Goal: Transaction & Acquisition: Purchase product/service

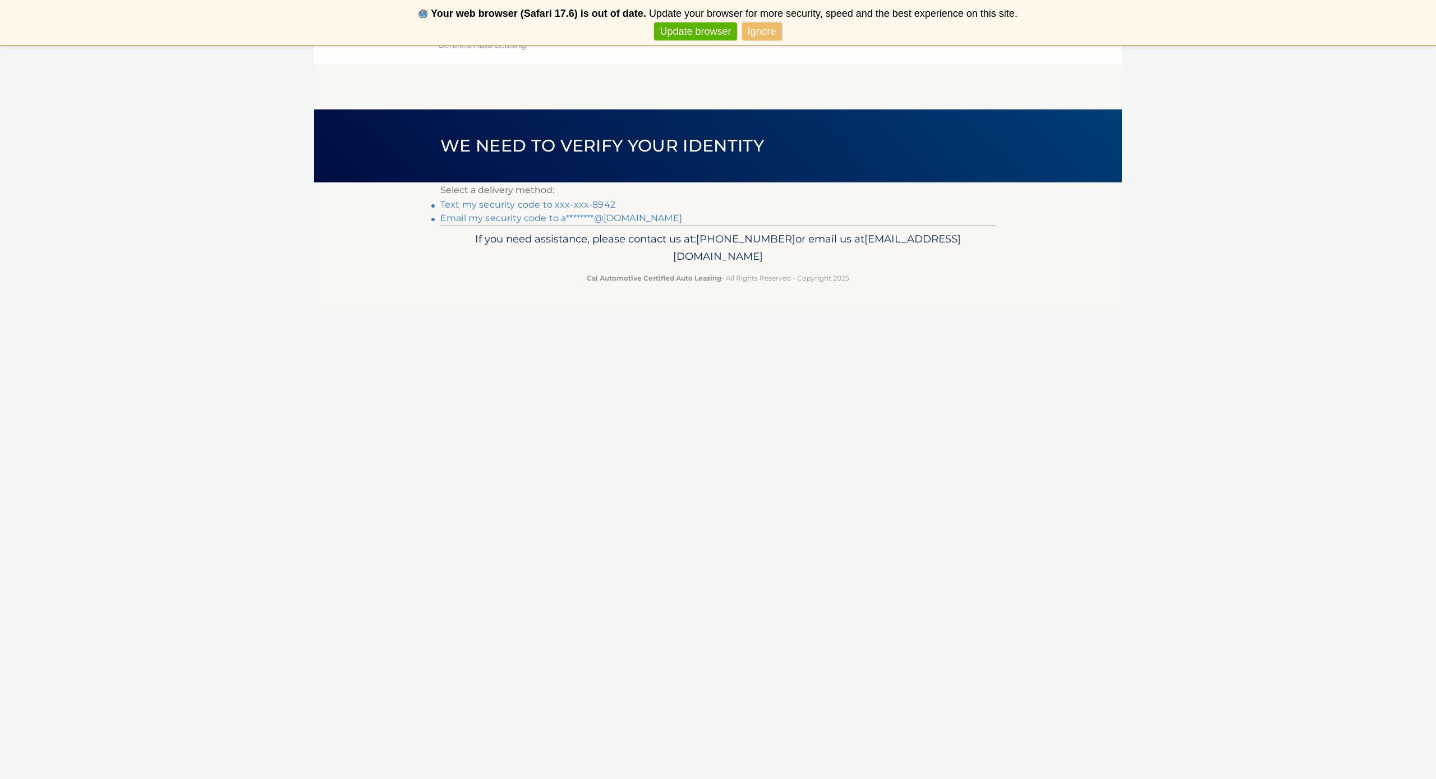
click at [769, 33] on link "Ignore" at bounding box center [762, 31] width 40 height 19
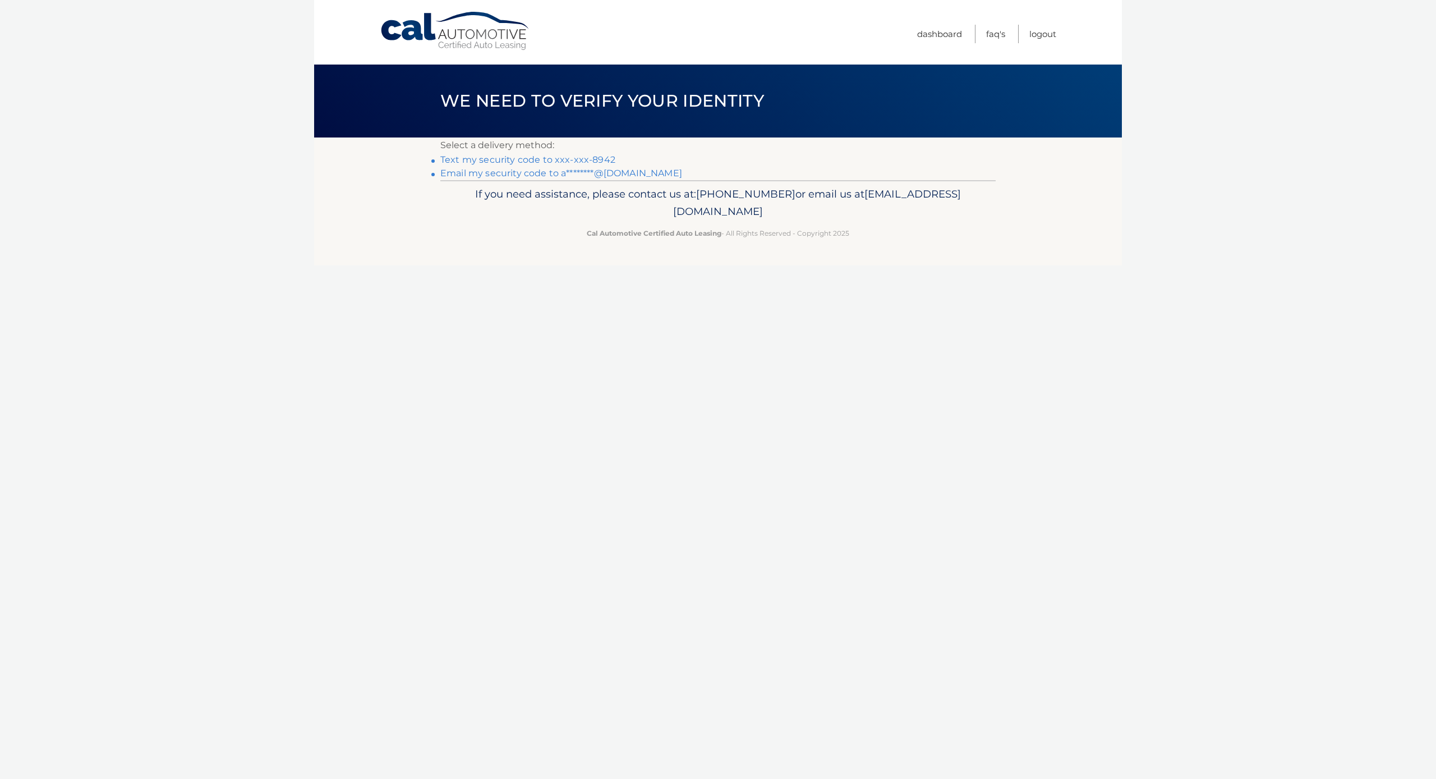
click at [510, 159] on link "Text my security code to xxx-xxx-8942" at bounding box center [527, 159] width 175 height 11
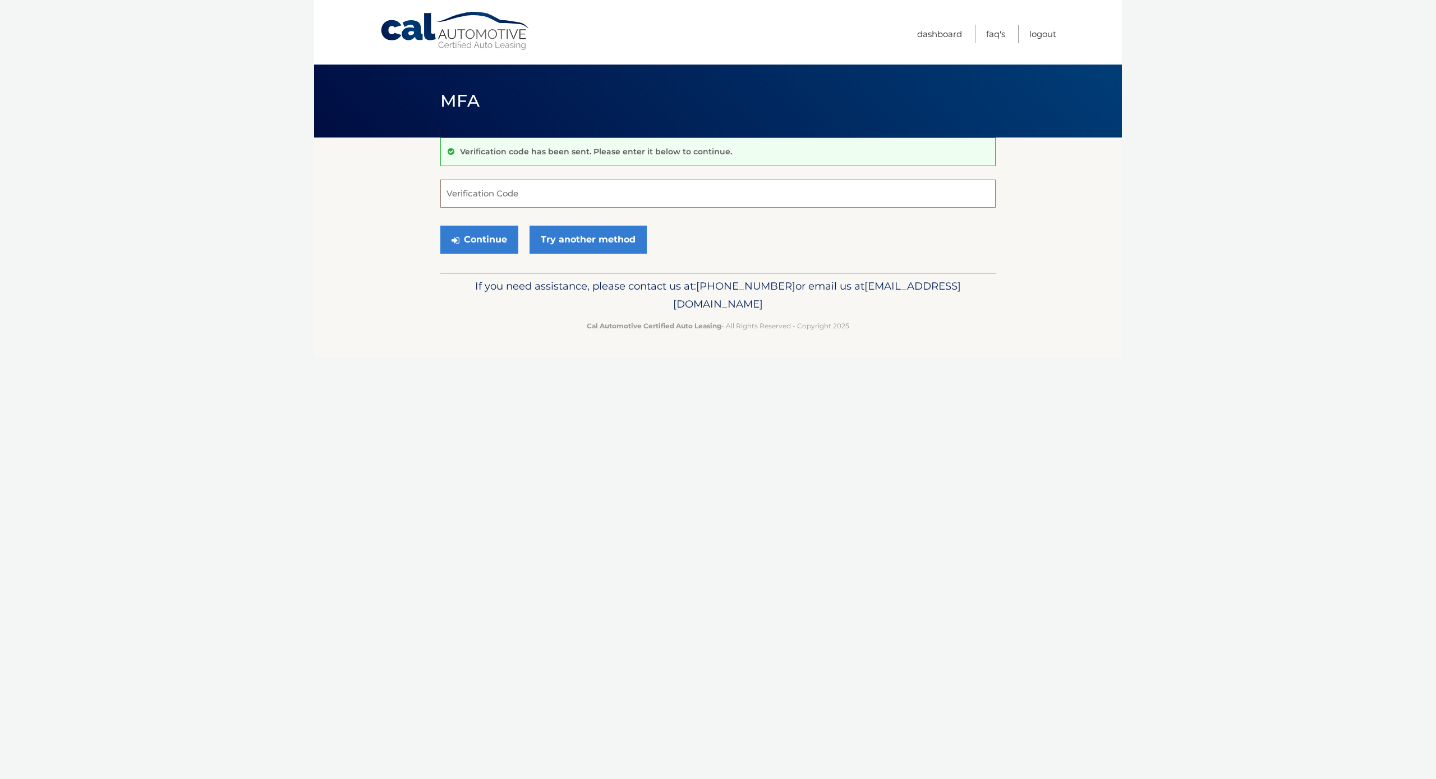
click at [496, 194] on input "Verification Code" at bounding box center [717, 194] width 555 height 28
type input "538398"
click at [488, 243] on button "Continue" at bounding box center [479, 240] width 78 height 28
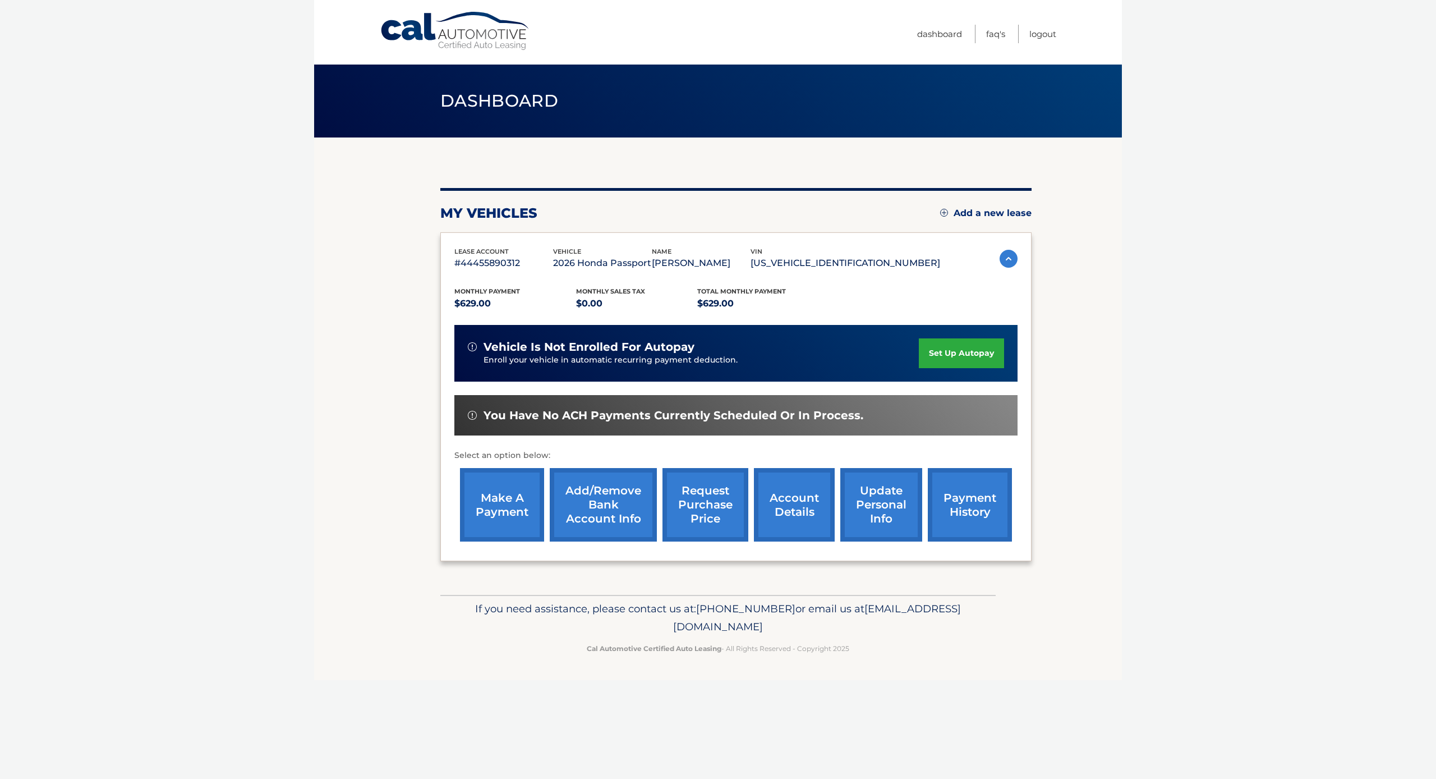
click at [502, 488] on link "make a payment" at bounding box center [502, 504] width 84 height 73
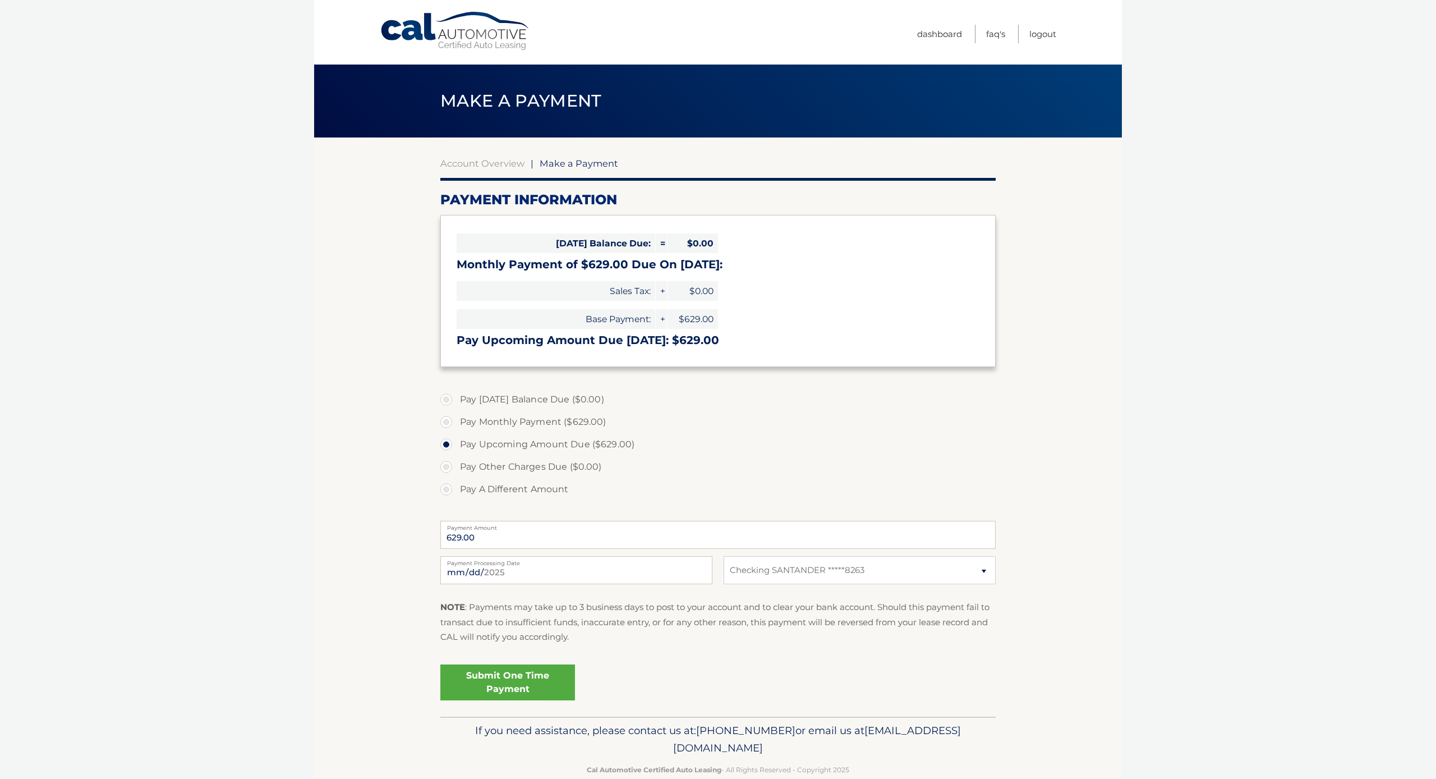
select select "NmY3NmJjZDctMjZiNS00OWI0LWJjMWItMzEyNjg4Zjk2YjI5"
click at [500, 674] on link "Submit One Time Payment" at bounding box center [507, 682] width 135 height 36
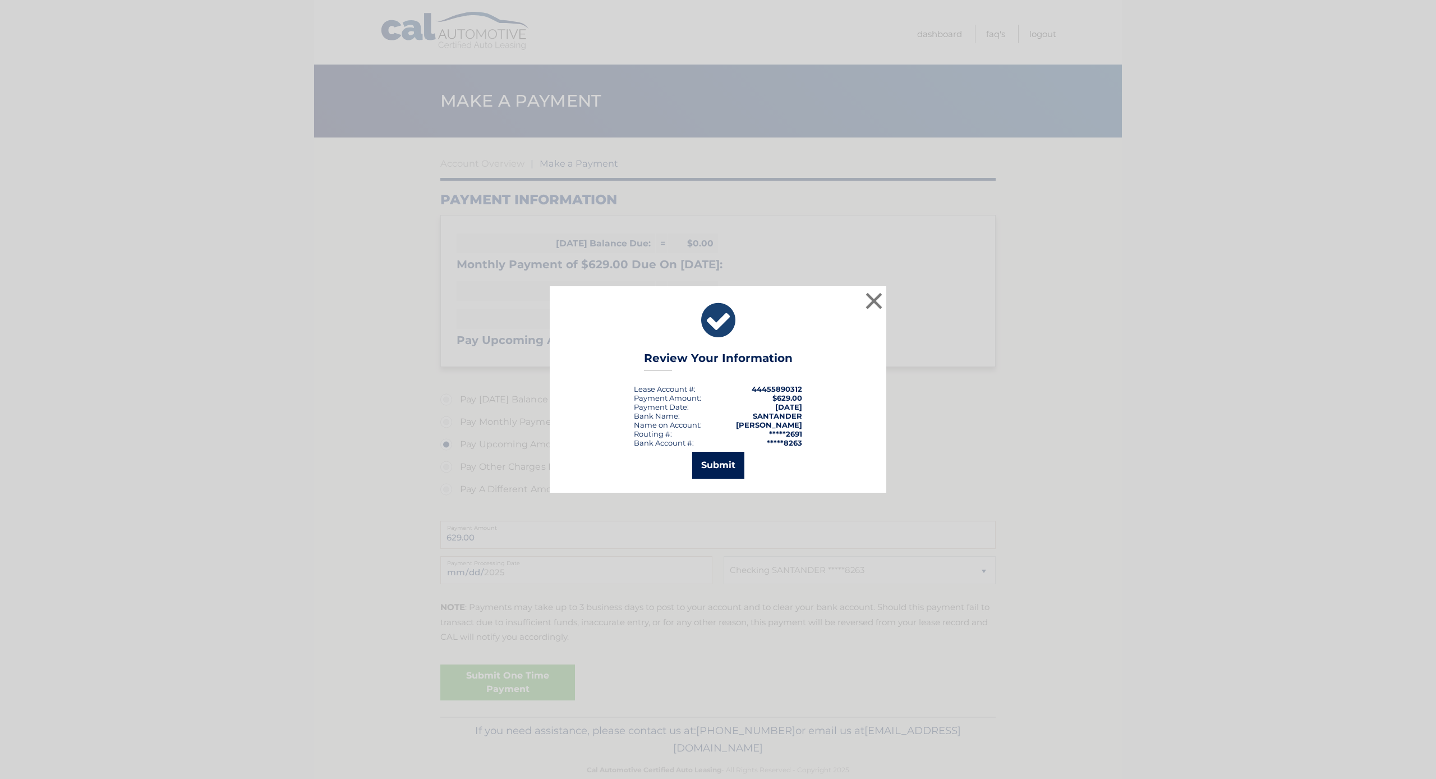
click at [724, 467] on button "Submit" at bounding box center [718, 465] width 52 height 27
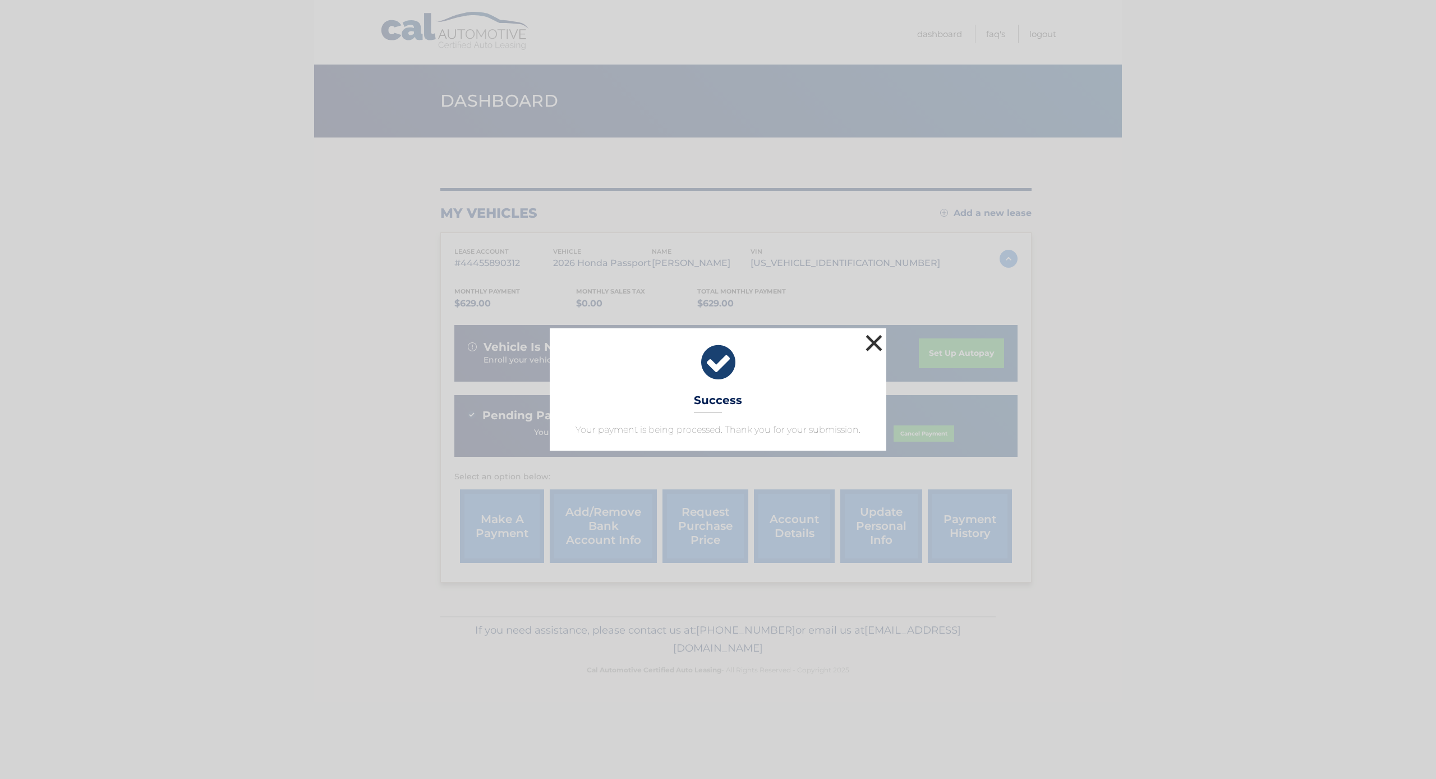
click at [874, 340] on button "×" at bounding box center [874, 343] width 22 height 22
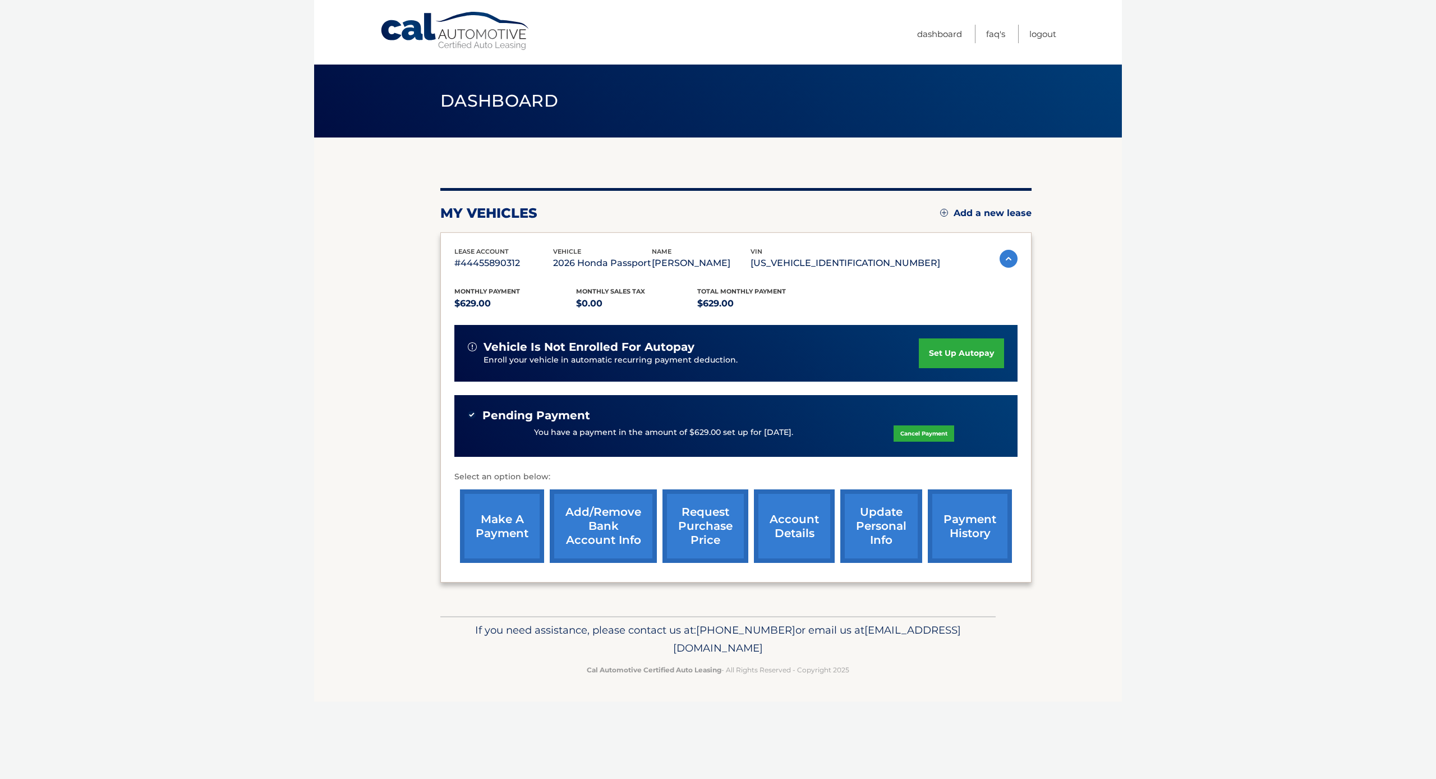
click at [974, 540] on link "payment history" at bounding box center [970, 525] width 84 height 73
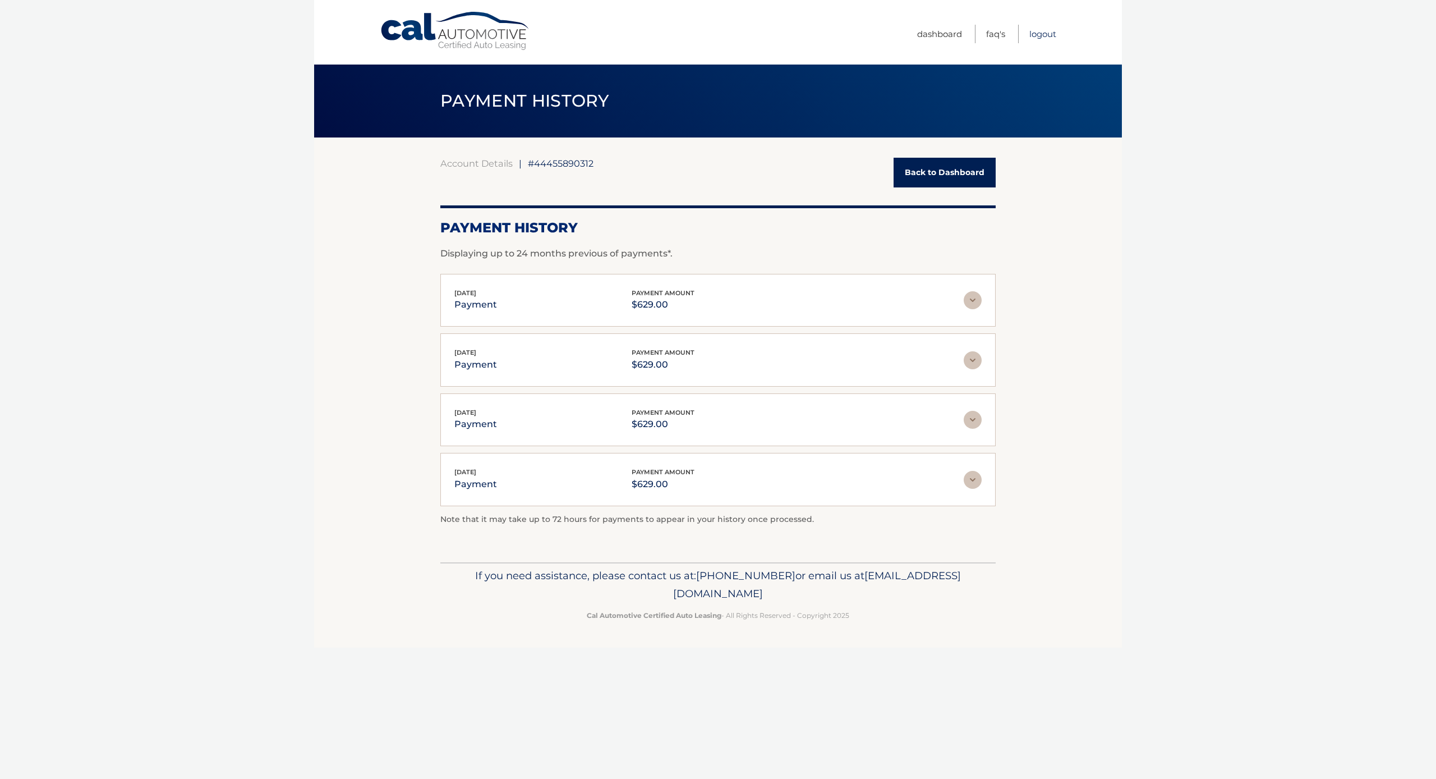
click at [1041, 35] on link "Logout" at bounding box center [1042, 34] width 27 height 19
